Goal: Find specific page/section: Find specific page/section

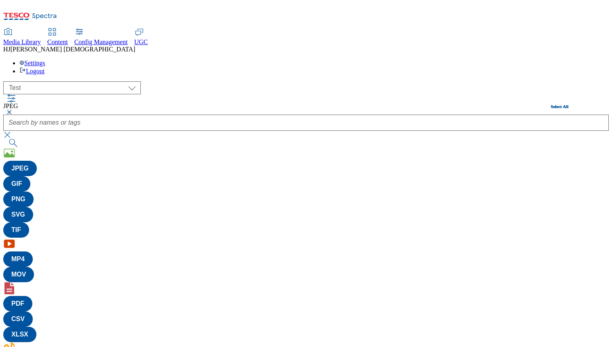
select select "flare-test"
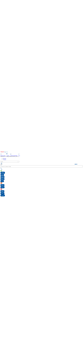
scroll to position [1, 0]
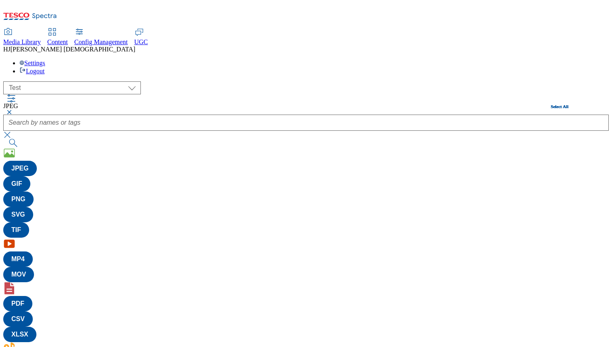
click at [545, 81] on div "( optional ) All all CE Clubcard Boost UK Clubcard Marketing Clubcard ROI clubc…" at bounding box center [306, 240] width 606 height 319
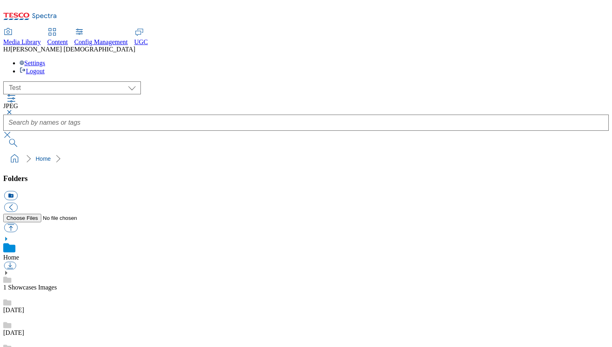
click at [24, 139] on button "submit" at bounding box center [13, 143] width 21 height 8
click at [13, 110] on button "button" at bounding box center [8, 112] width 10 height 5
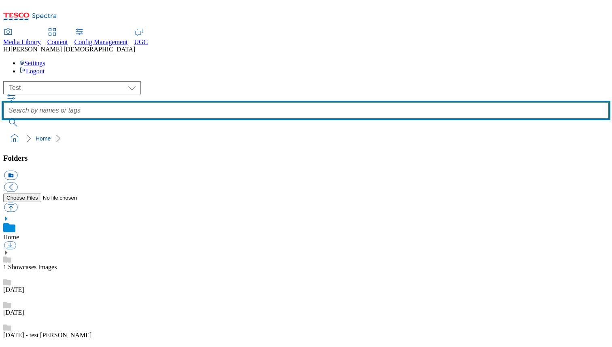
click at [230, 102] on input "text" at bounding box center [306, 110] width 606 height 16
type input "apple"
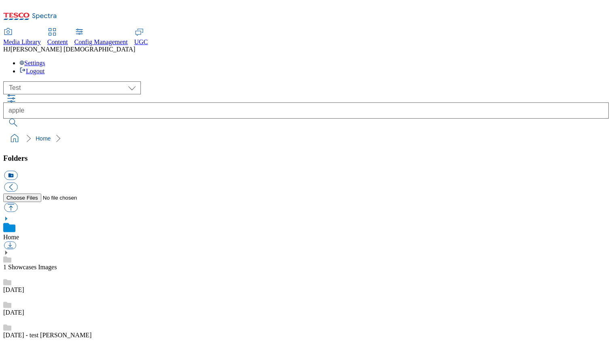
click at [24, 119] on button "submit" at bounding box center [13, 123] width 21 height 8
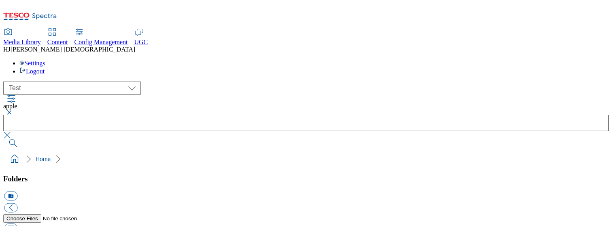
click at [24, 139] on button "submit" at bounding box center [13, 143] width 21 height 8
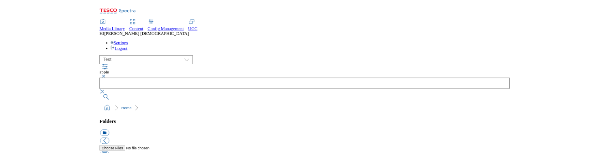
scroll to position [0, 0]
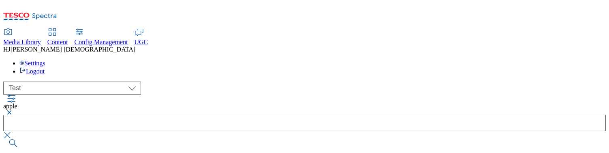
click at [24, 139] on button "submit" at bounding box center [13, 143] width 21 height 8
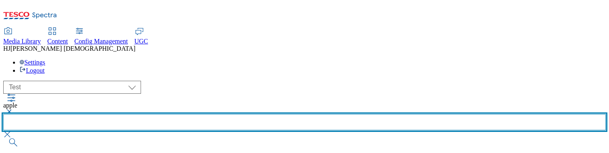
click at [253, 114] on input "text" at bounding box center [304, 122] width 602 height 16
type input "jamun"
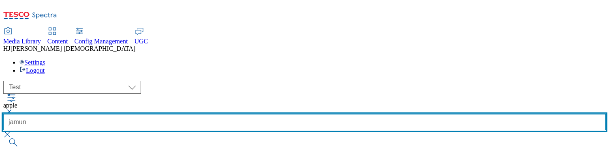
click at [291, 114] on input "jamun" at bounding box center [304, 122] width 602 height 16
click at [3, 138] on button "submit" at bounding box center [13, 142] width 21 height 8
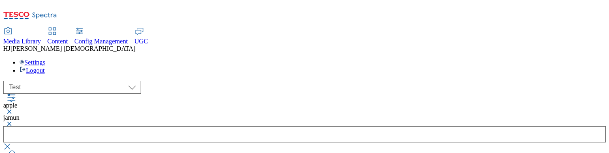
click at [24, 150] on button "submit" at bounding box center [13, 154] width 21 height 8
click at [15, 94] on icon "button" at bounding box center [11, 98] width 8 height 8
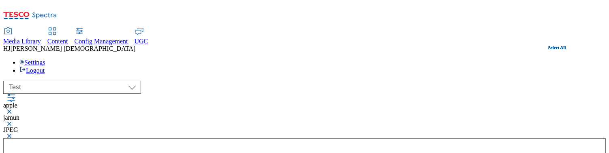
click at [16, 93] on icon "button" at bounding box center [11, 98] width 10 height 10
click at [172, 81] on div "( optional ) All all CE Clubcard Boost UK Clubcard Marketing Clubcard ROI clubc…" at bounding box center [304, 87] width 602 height 13
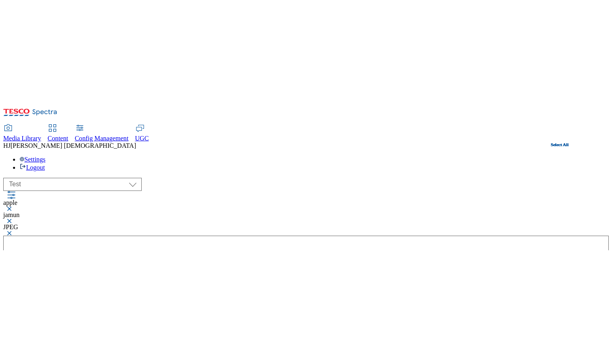
scroll to position [0, 0]
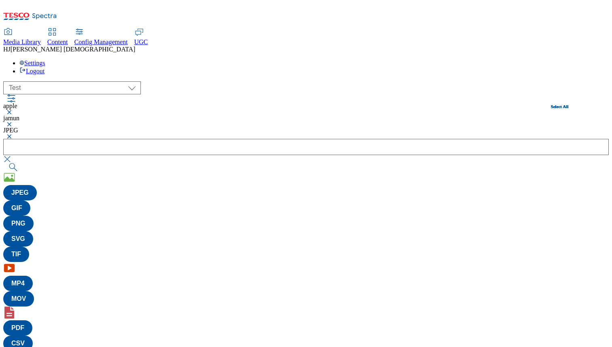
click at [522, 81] on div "( optional ) All all CE Clubcard Boost UK Clubcard Marketing Clubcard ROI clubc…" at bounding box center [306, 252] width 606 height 343
click at [13, 155] on button "button" at bounding box center [8, 159] width 10 height 8
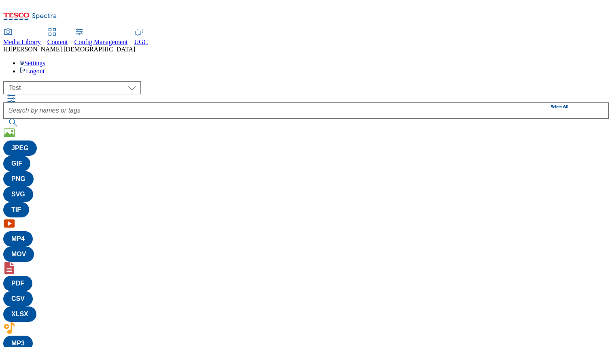
click at [536, 81] on div "( optional ) All all CE Clubcard Boost UK Clubcard Marketing Clubcard ROI clubc…" at bounding box center [306, 230] width 606 height 299
click at [545, 81] on div "( optional ) All all CE Clubcard Boost UK Clubcard Marketing Clubcard ROI clubc…" at bounding box center [306, 230] width 606 height 299
